Goal: Information Seeking & Learning: Understand process/instructions

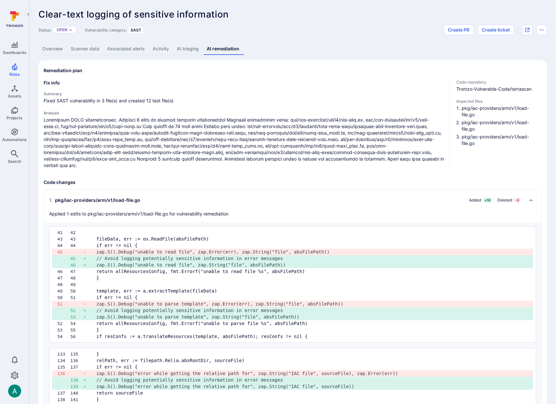
click at [56, 49] on link "Overview" at bounding box center [52, 49] width 28 height 12
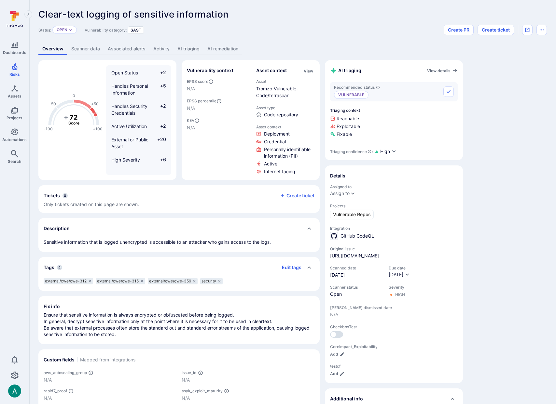
click at [231, 48] on link "AI remediation" at bounding box center [222, 49] width 39 height 12
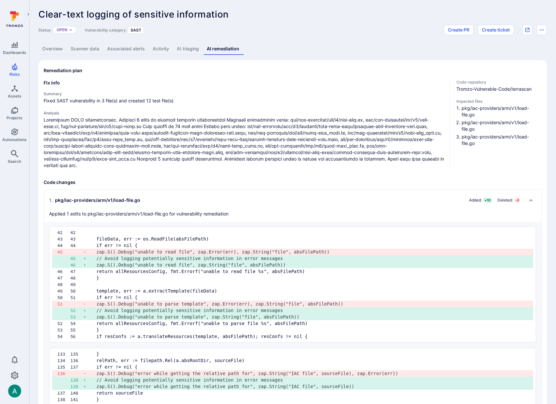
click at [186, 47] on link "AI triaging" at bounding box center [188, 49] width 30 height 12
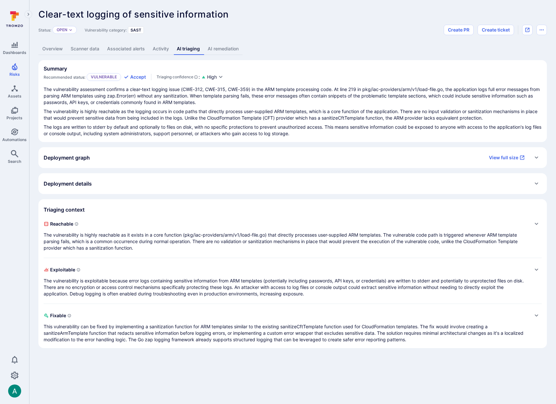
click at [65, 157] on h2 "Deployment graph" at bounding box center [67, 158] width 46 height 7
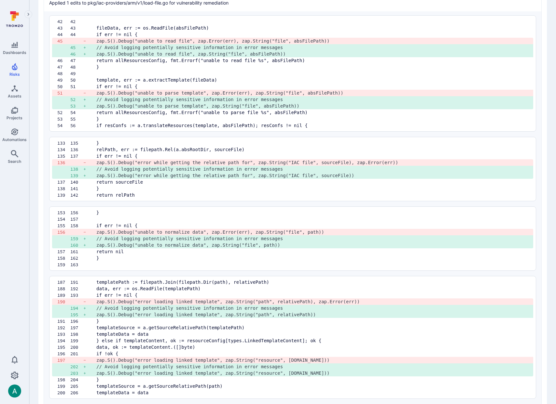
scroll to position [1501, 0]
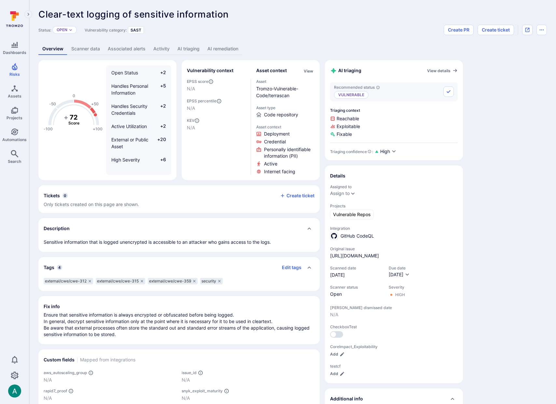
click at [232, 47] on link "AI remediation" at bounding box center [222, 49] width 39 height 12
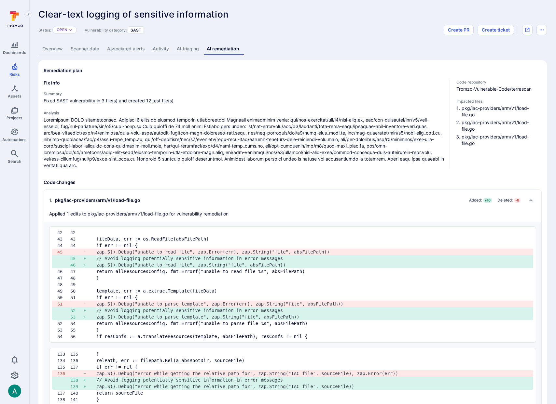
drag, startPoint x: 122, startPoint y: 125, endPoint x: 178, endPoint y: 127, distance: 55.7
click at [178, 127] on p at bounding box center [244, 143] width 400 height 52
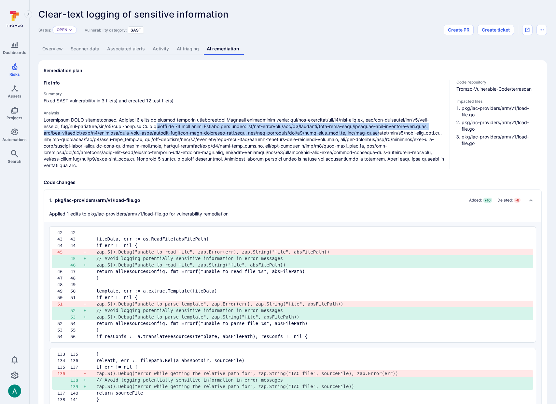
drag, startPoint x: 147, startPoint y: 127, endPoint x: 345, endPoint y: 130, distance: 198.5
click at [345, 130] on p at bounding box center [244, 143] width 400 height 52
click at [457, 30] on button "Create PR" at bounding box center [458, 30] width 30 height 10
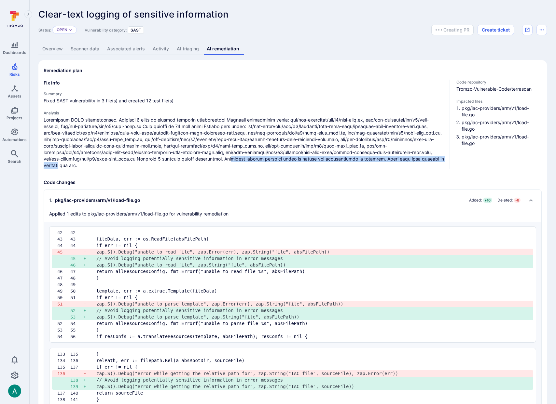
drag, startPoint x: 120, startPoint y: 158, endPoint x: 345, endPoint y: 161, distance: 225.1
click at [345, 161] on p at bounding box center [244, 143] width 400 height 52
